Goal: Transaction & Acquisition: Purchase product/service

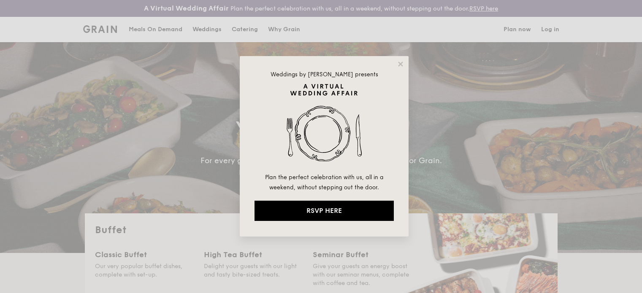
select select
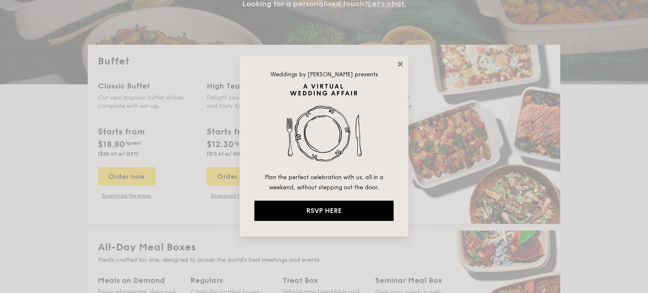
click at [399, 62] on icon at bounding box center [400, 64] width 5 height 5
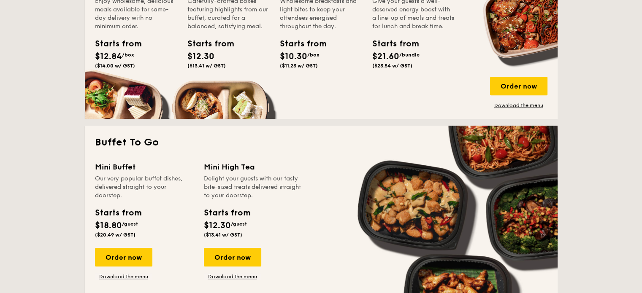
scroll to position [464, 0]
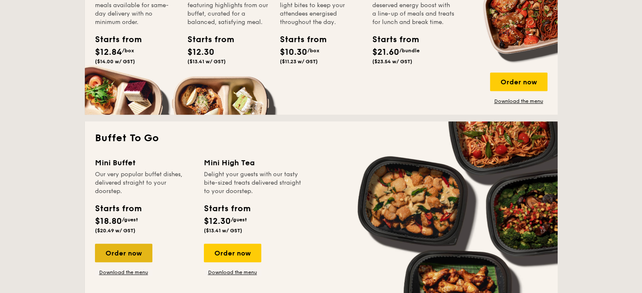
click at [105, 254] on div "Order now" at bounding box center [123, 253] width 57 height 19
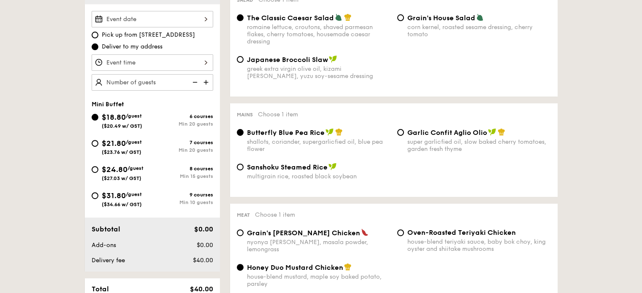
scroll to position [253, 0]
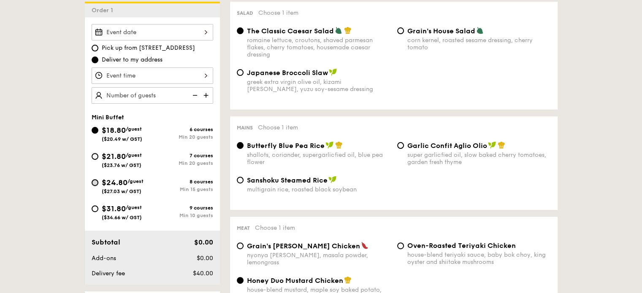
click at [93, 183] on input "$24.80 /guest ($27.03 w/ GST) 8 courses Min 15 guests" at bounding box center [95, 182] width 7 height 7
radio input "true"
radio input "false"
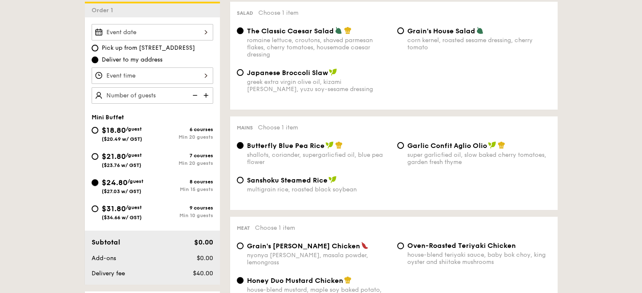
radio input "true"
